Goal: Use online tool/utility: Utilize a website feature to perform a specific function

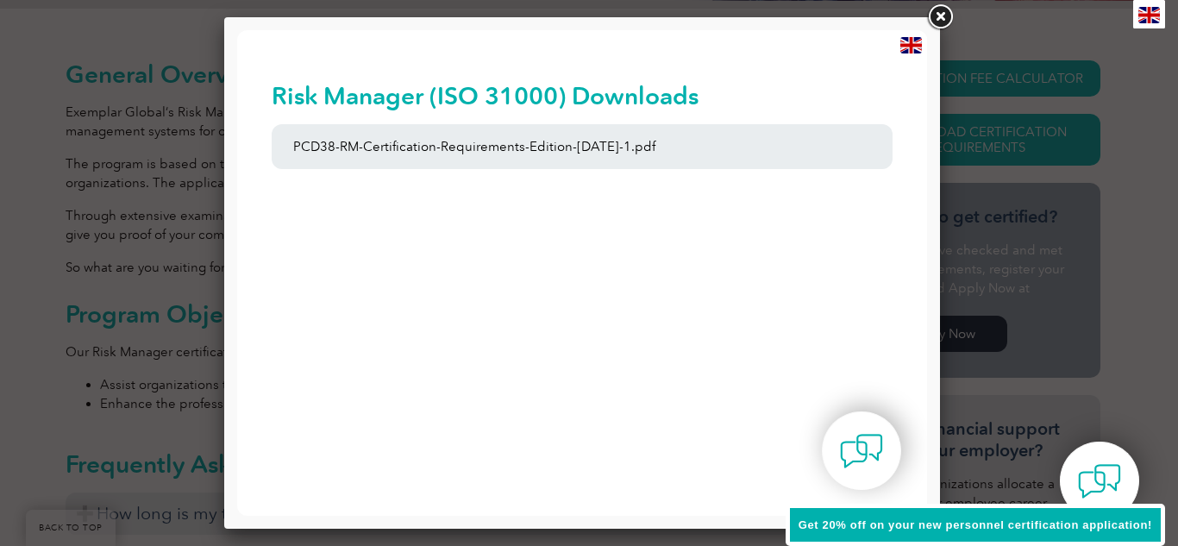
drag, startPoint x: 0, startPoint y: 0, endPoint x: 954, endPoint y: 12, distance: 954.1
click at [954, 12] on link at bounding box center [940, 17] width 31 height 31
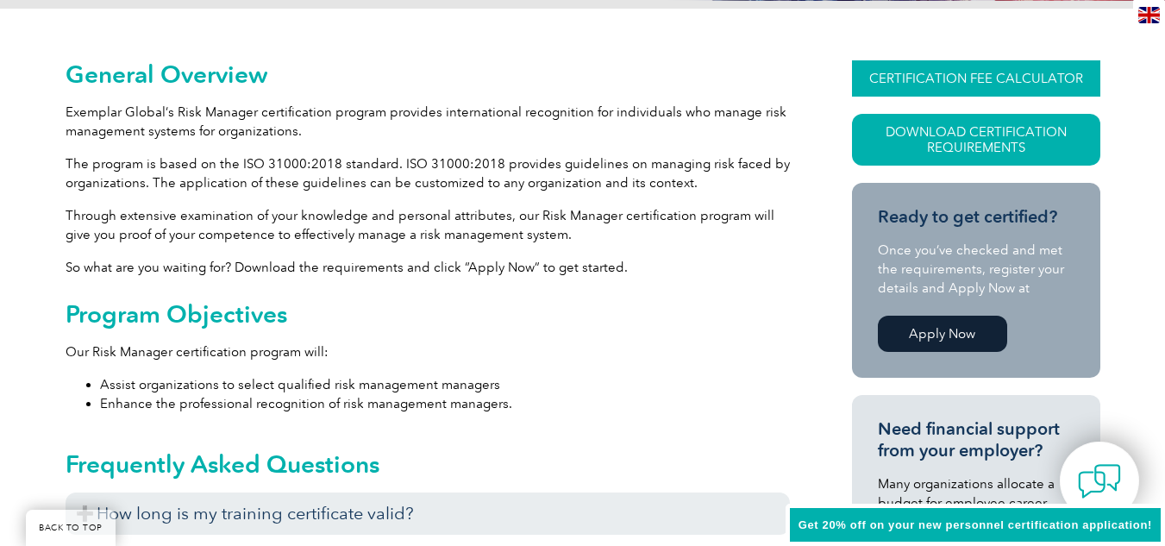
click at [942, 79] on link "CERTIFICATION FEE CALCULATOR" at bounding box center [976, 78] width 248 height 36
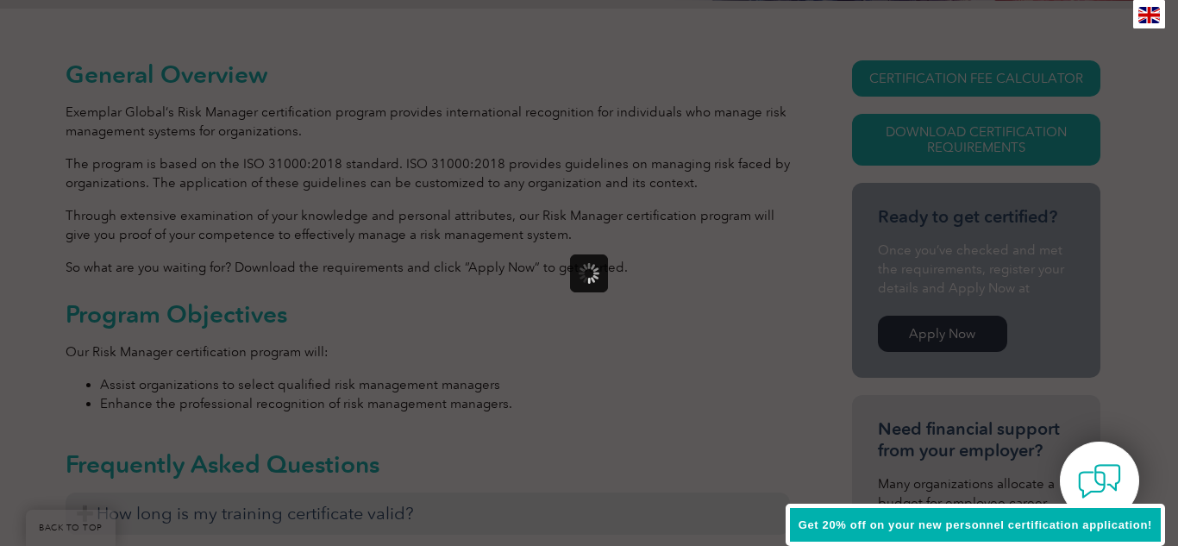
click at [820, 521] on span "Get 20% off on your new personnel certification application!" at bounding box center [976, 524] width 354 height 13
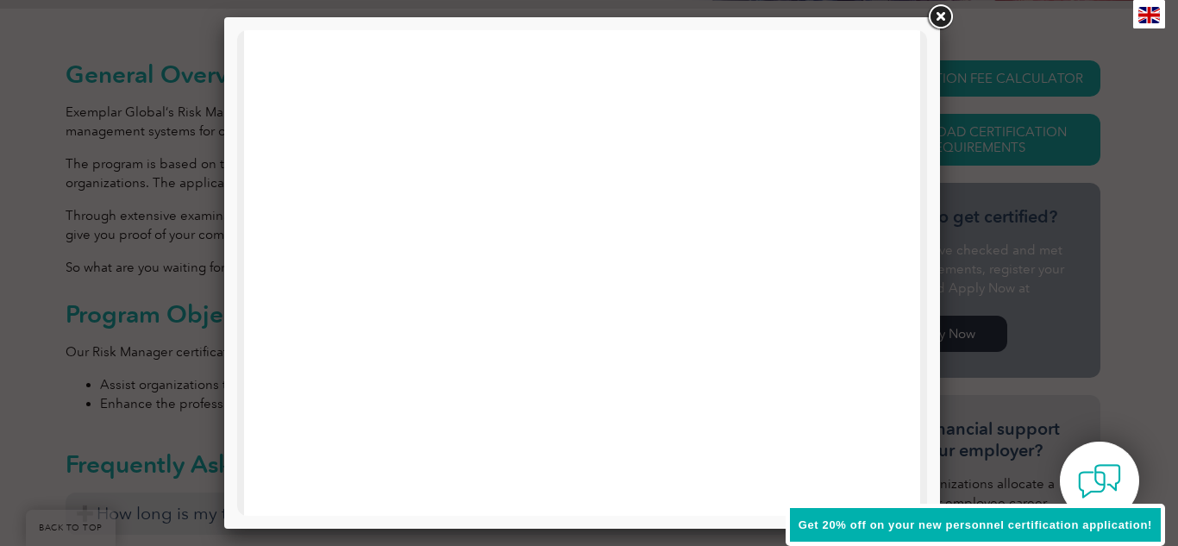
scroll to position [208, 0]
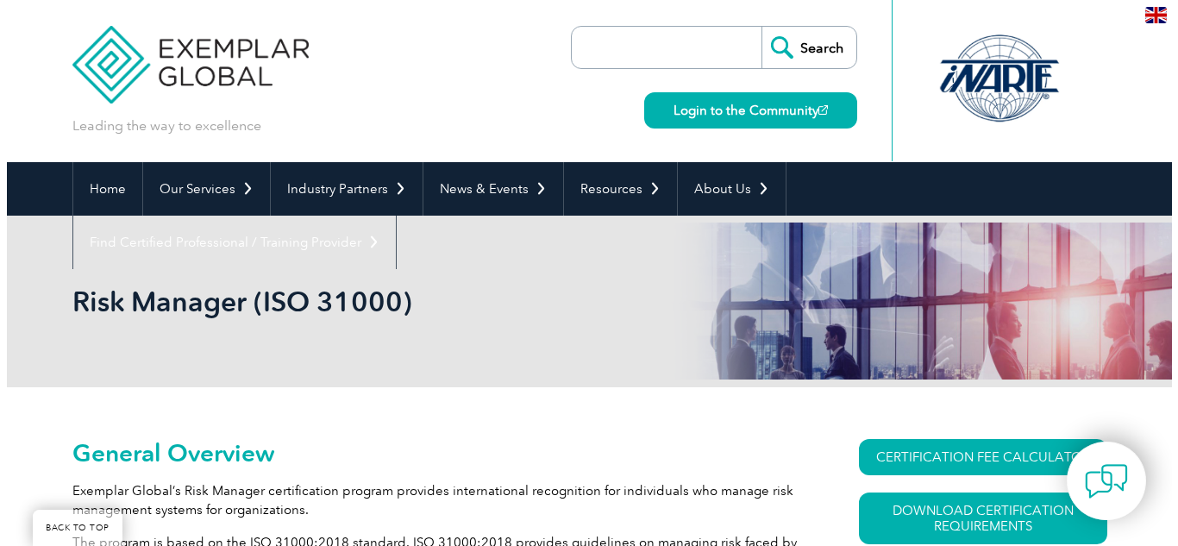
scroll to position [379, 0]
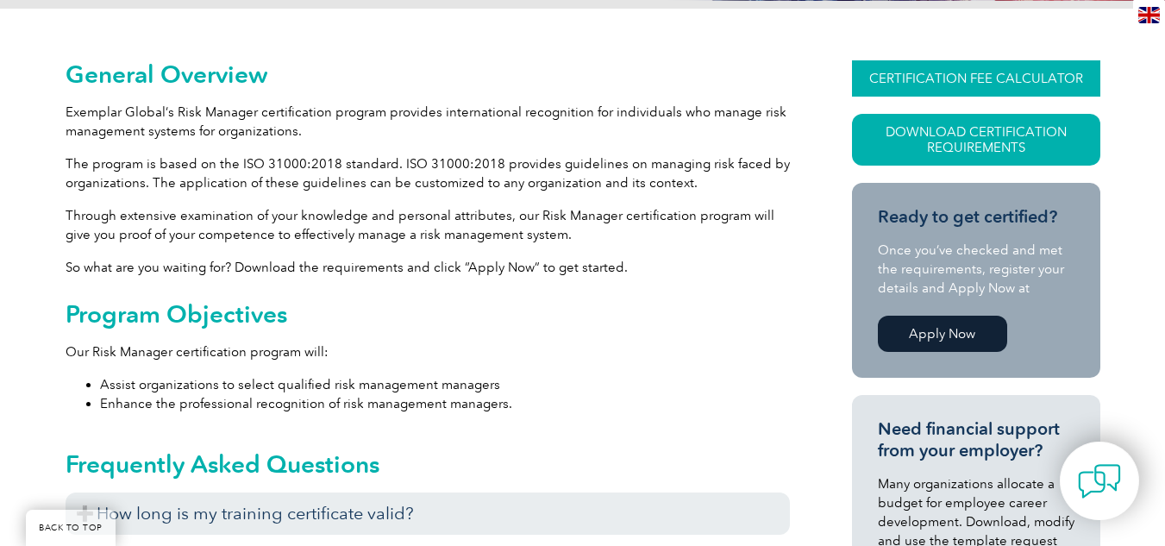
click at [911, 68] on link "CERTIFICATION FEE CALCULATOR" at bounding box center [976, 78] width 248 height 36
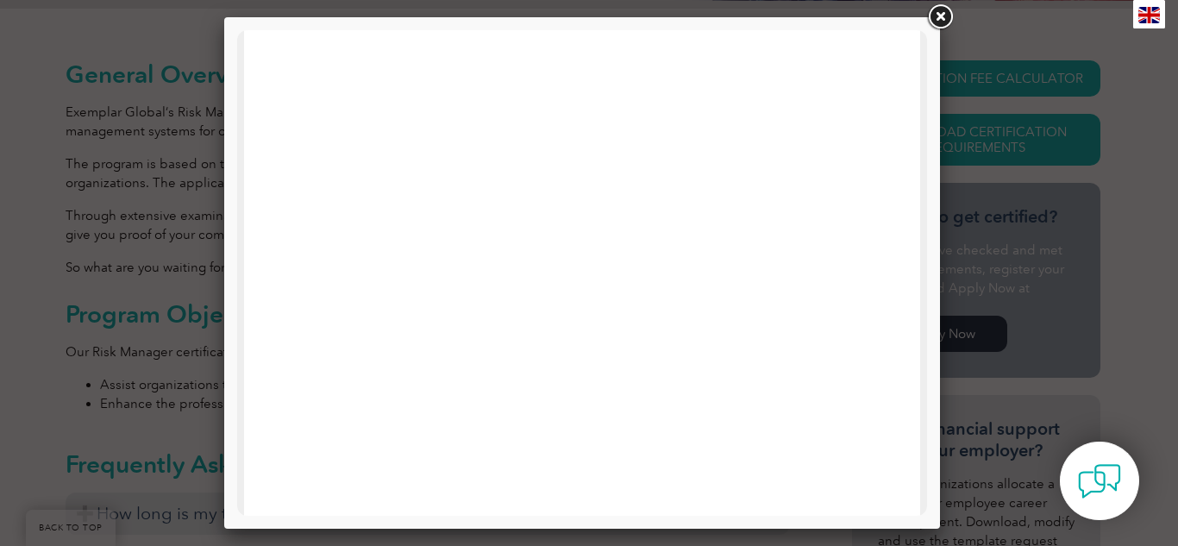
scroll to position [122, 0]
